Goal: Information Seeking & Learning: Compare options

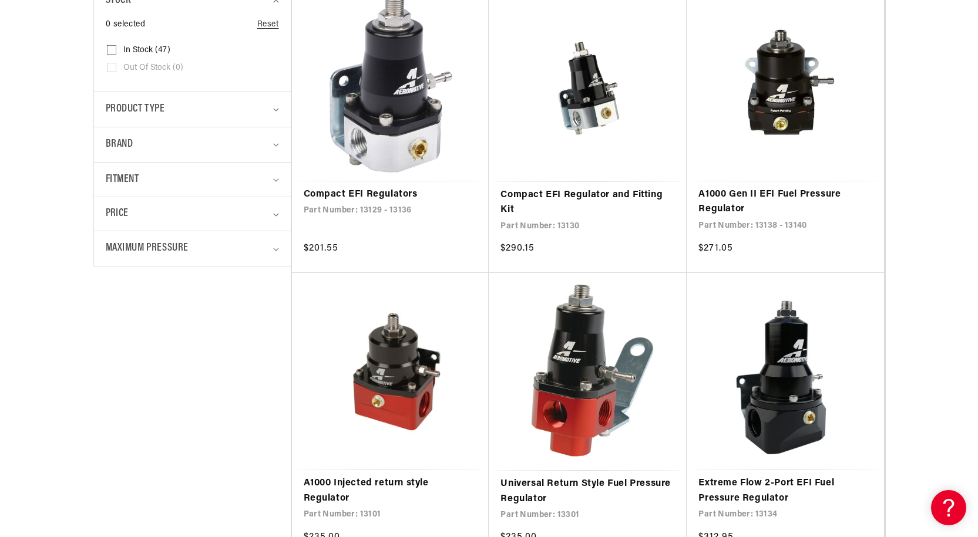
scroll to position [352, 0]
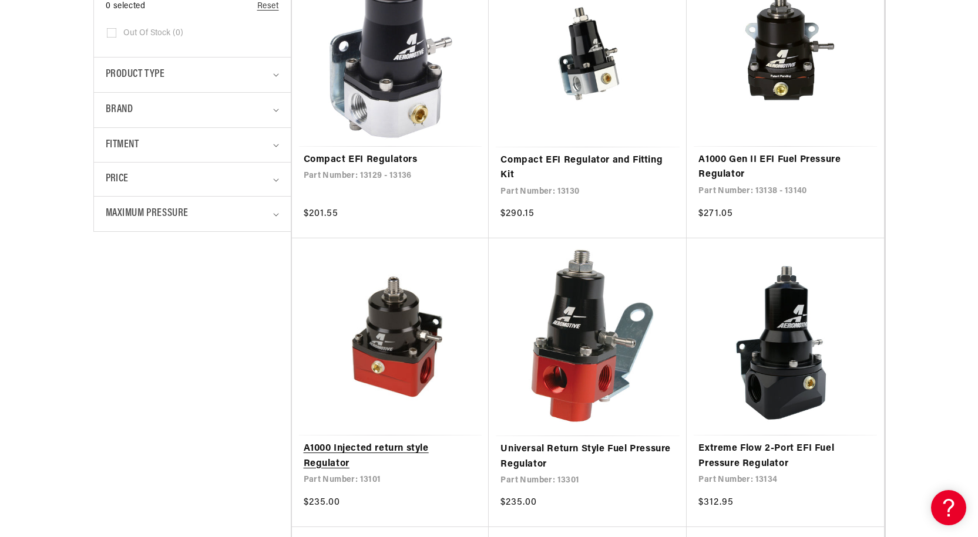
click at [355, 448] on link "A1000 Injected return style Regulator" at bounding box center [391, 457] width 174 height 30
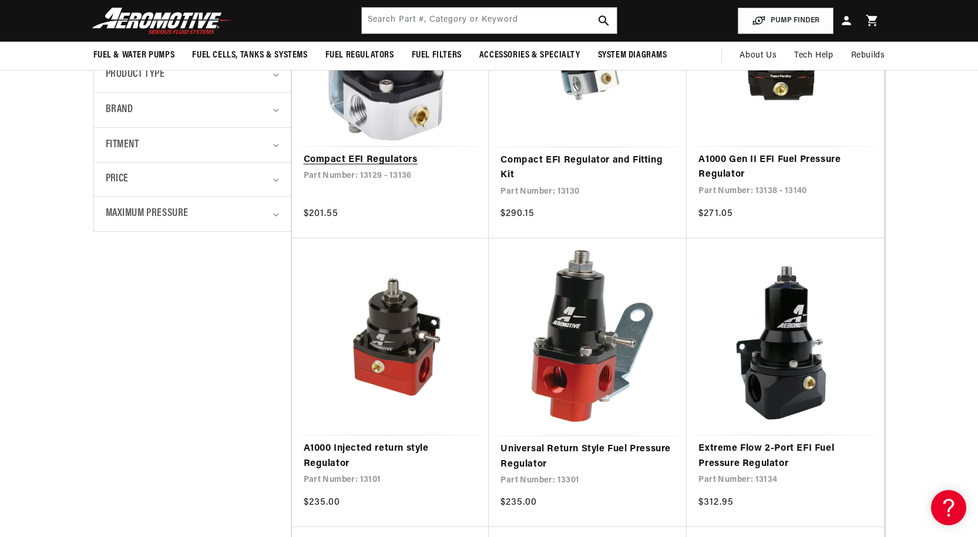
click at [393, 168] on link "Compact EFI Regulators" at bounding box center [391, 160] width 174 height 15
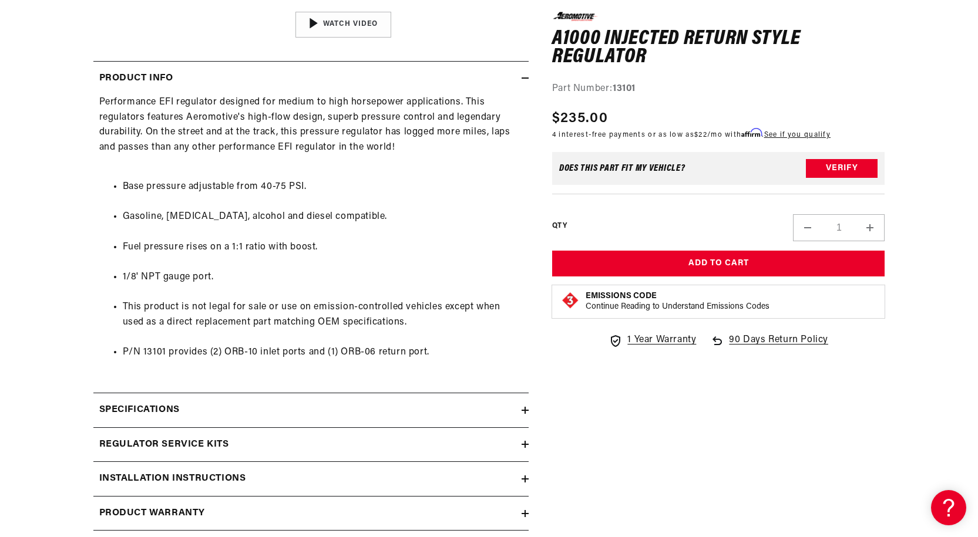
scroll to position [587, 0]
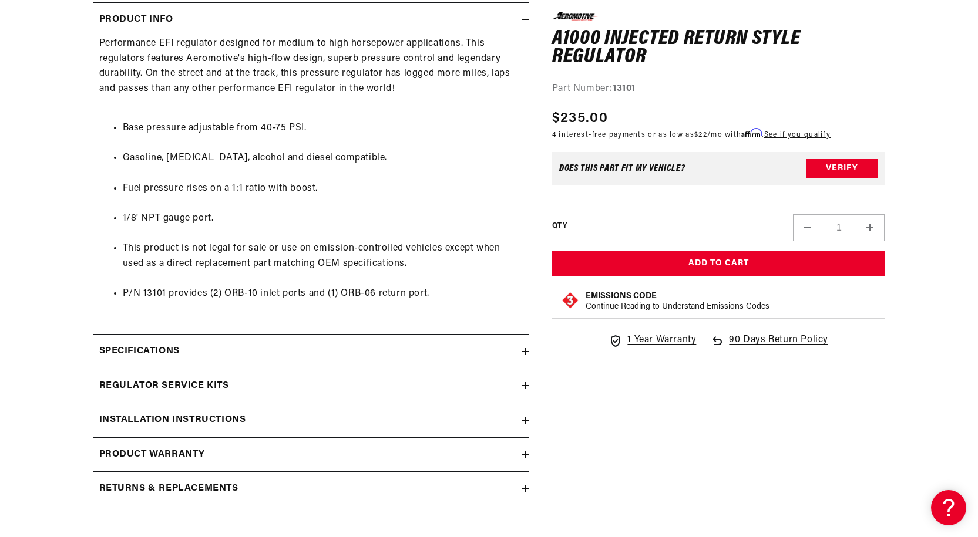
click at [528, 354] on icon at bounding box center [525, 351] width 7 height 7
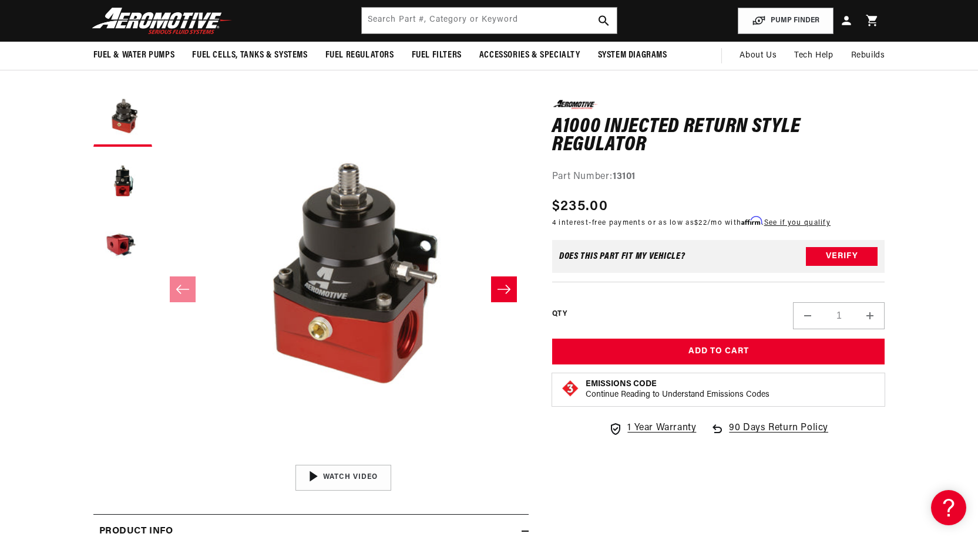
scroll to position [59, 0]
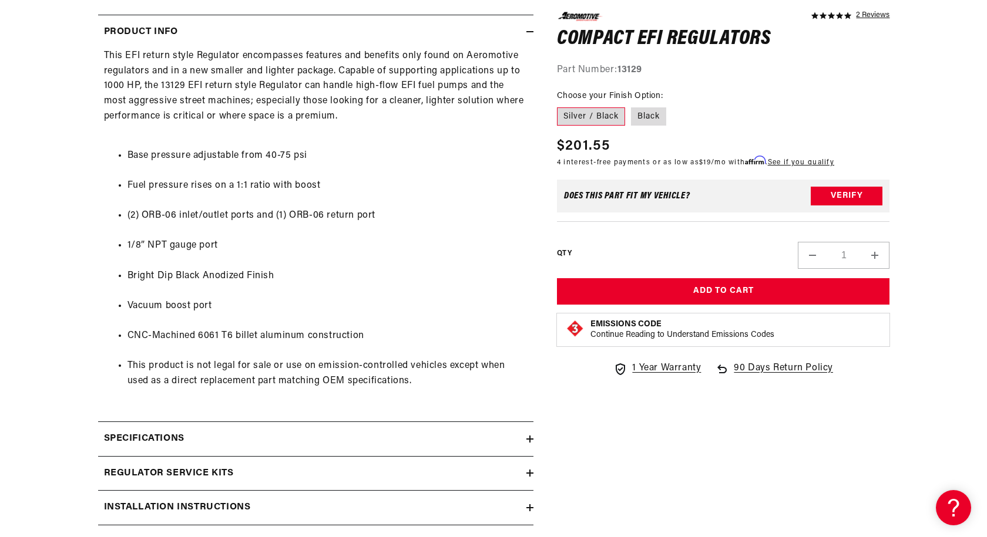
scroll to position [587, 0]
